Goal: Information Seeking & Learning: Check status

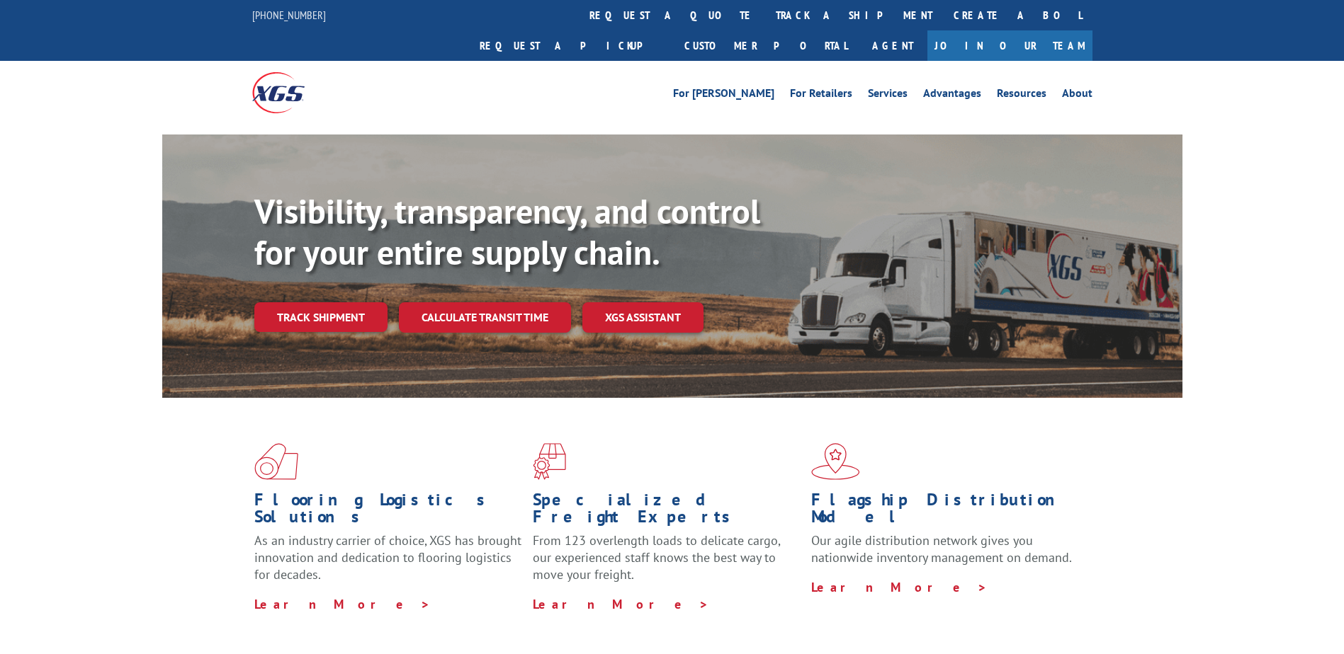
drag, startPoint x: 613, startPoint y: 8, endPoint x: 603, endPoint y: 16, distance: 12.1
click at [765, 8] on link "track a shipment" at bounding box center [854, 15] width 178 height 30
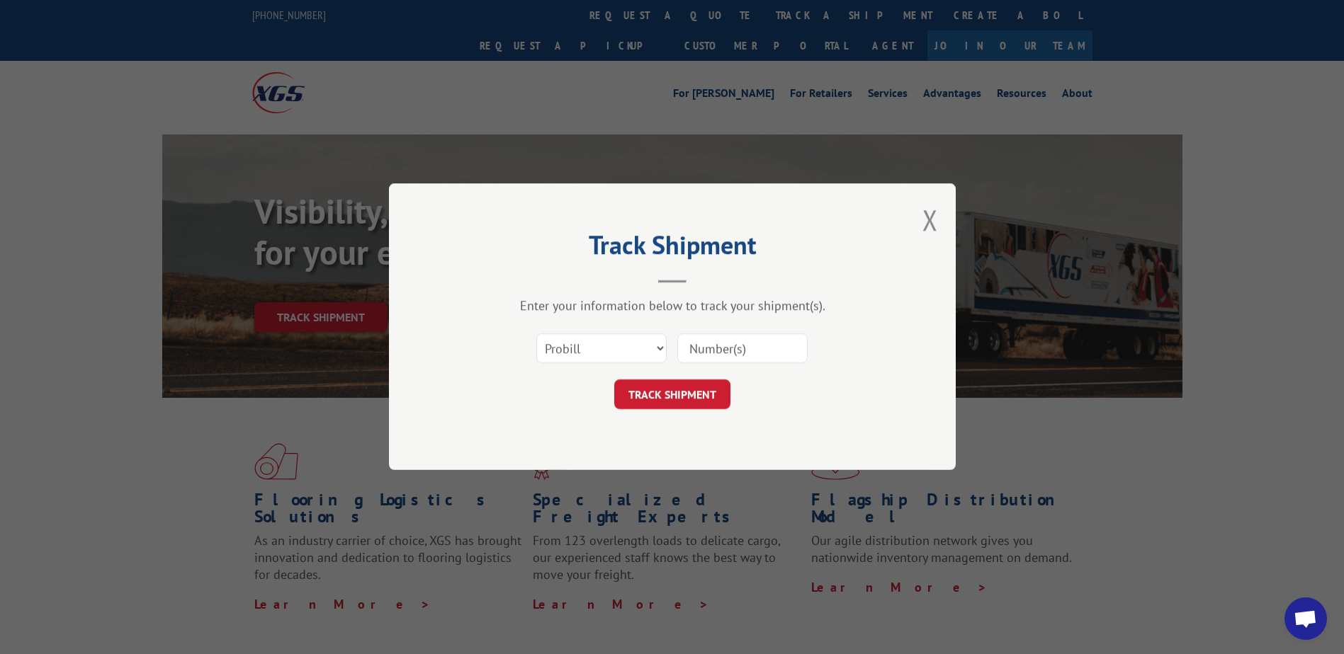
drag, startPoint x: 793, startPoint y: 360, endPoint x: 734, endPoint y: 358, distance: 59.6
click at [787, 360] on input at bounding box center [742, 349] width 130 height 30
paste input "17590765"
type input "17590765"
click at [670, 391] on button "TRACK SHIPMENT" at bounding box center [672, 395] width 116 height 30
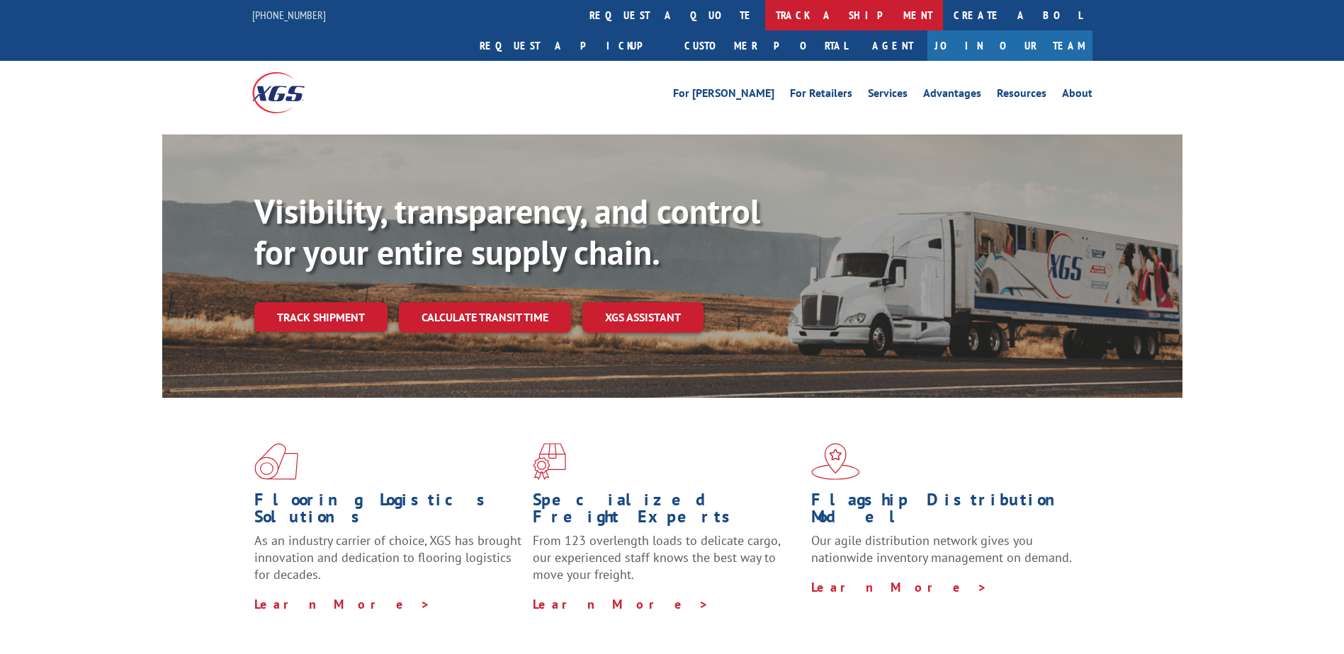
click at [765, 18] on link "track a shipment" at bounding box center [854, 15] width 178 height 30
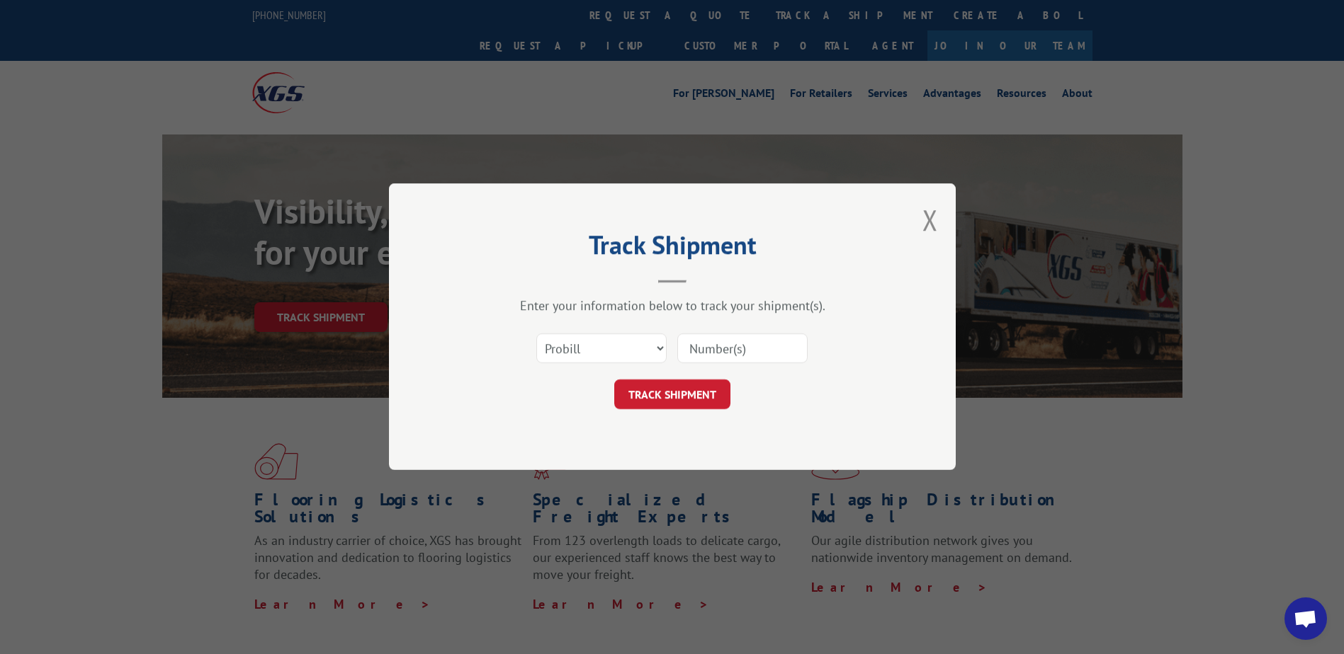
click at [710, 341] on input at bounding box center [742, 349] width 130 height 30
paste input "17594418"
type input "17594418"
click at [661, 416] on div "Track Shipment Enter your information below to track your shipment(s). Select c…" at bounding box center [672, 326] width 567 height 287
click at [643, 399] on button "TRACK SHIPMENT" at bounding box center [672, 395] width 116 height 30
